Goal: Browse casually: Explore the website without a specific task or goal

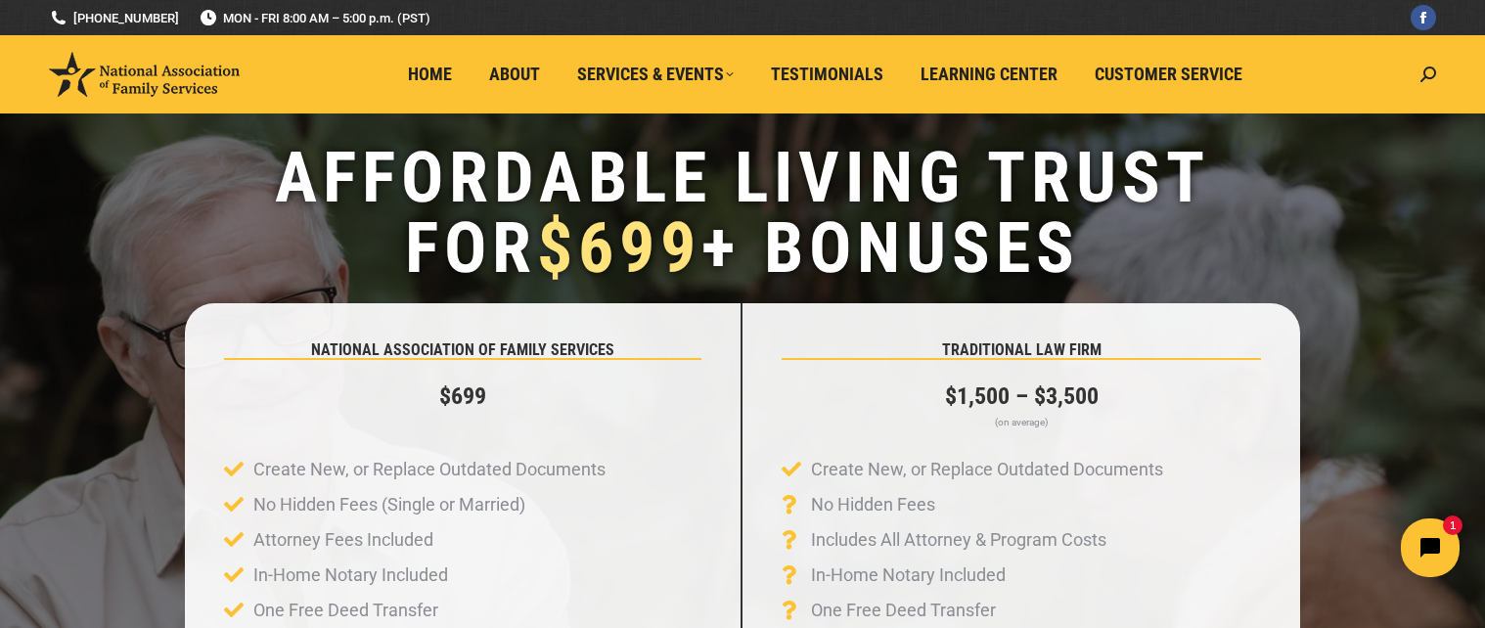
scroll to position [98, 0]
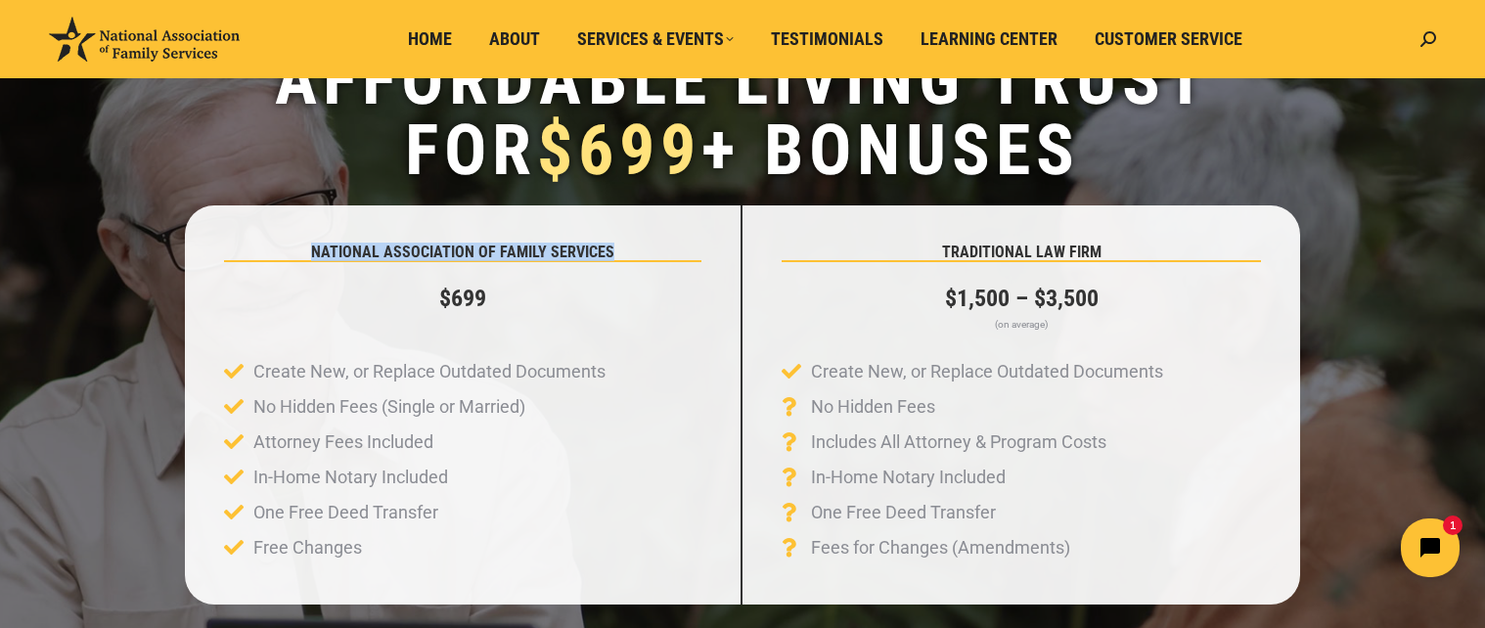
drag, startPoint x: 611, startPoint y: 248, endPoint x: 315, endPoint y: 248, distance: 296.3
click at [315, 248] on h5 "NATIONAL ASSOCIATION OF FAMILY SERVICES" at bounding box center [462, 253] width 477 height 16
copy h5 "NATIONAL ASSOCIATION OF FAMILY SERVICES"
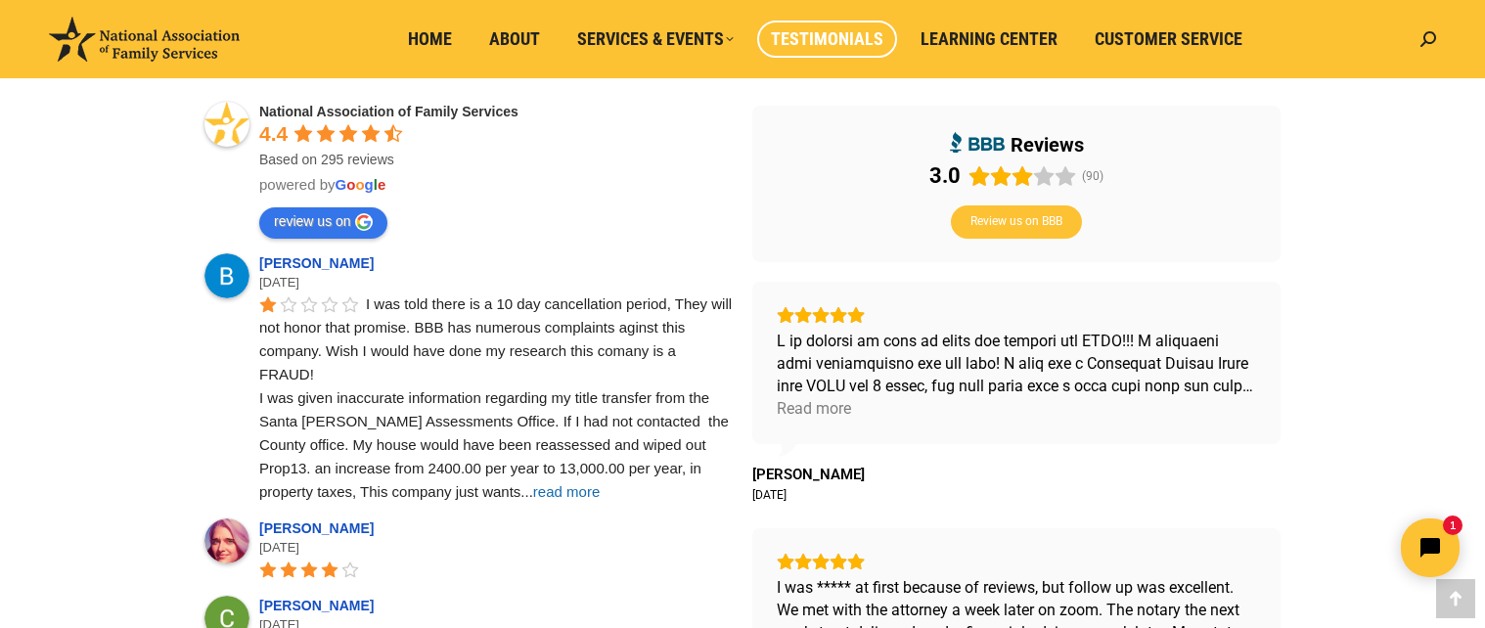
click at [533, 492] on span "read more" at bounding box center [566, 491] width 67 height 17
click at [839, 409] on div "Read more" at bounding box center [814, 408] width 74 height 22
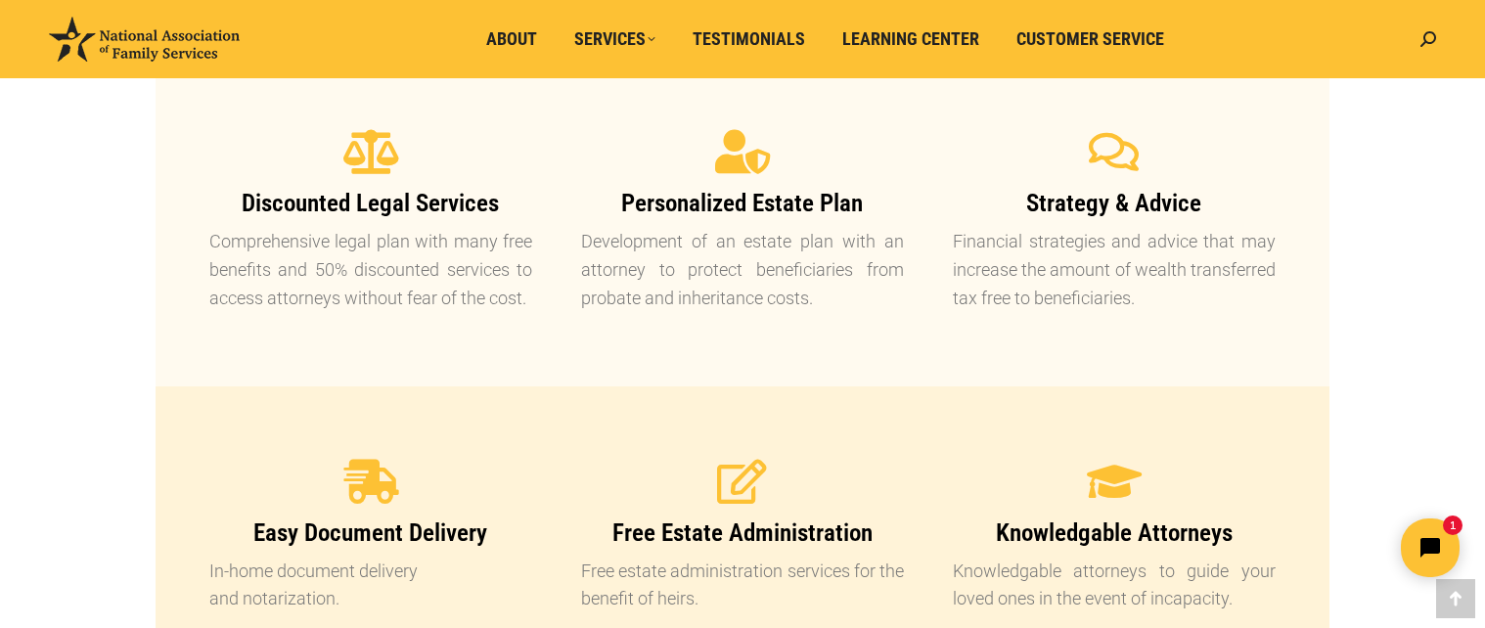
scroll to position [1576, 0]
